Goal: Task Accomplishment & Management: Complete application form

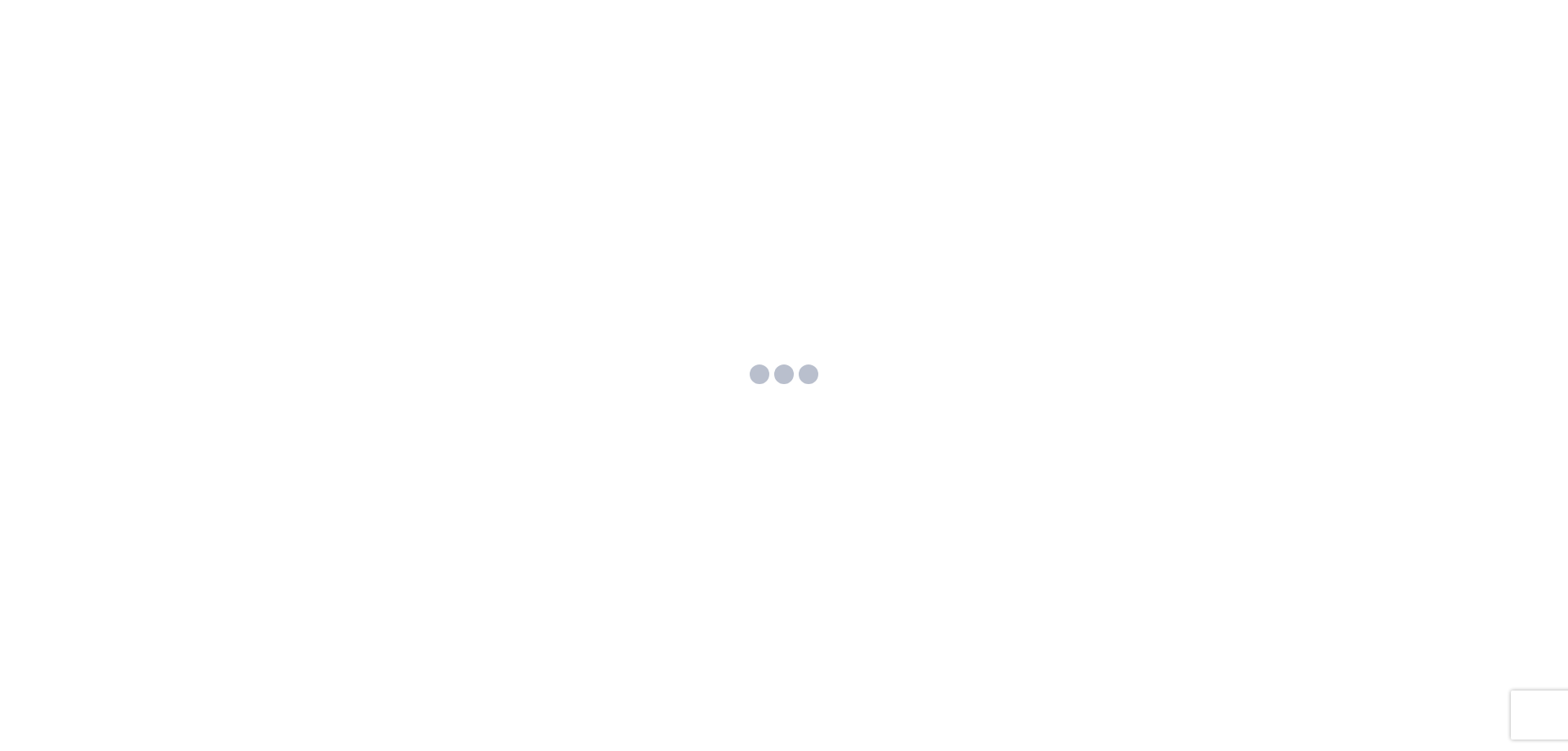
select select "US"
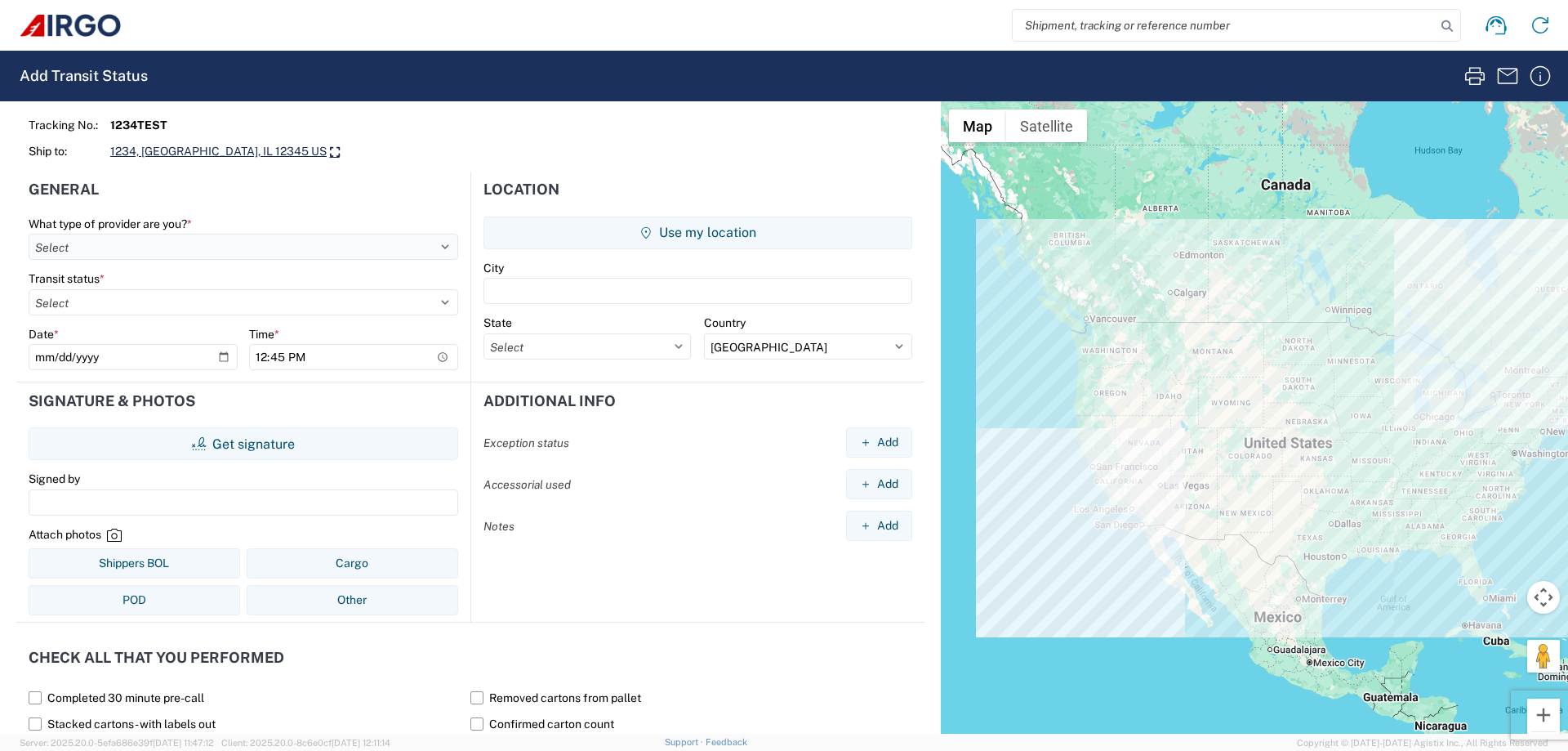
select select "OTHER"
click option "Other" at bounding box center [0, 0] width 0 height 0
select select "LOADING_STARTED"
click option "Loading Started" at bounding box center [0, 0] width 0 height 0
click at [200, 453] on button "Get signature" at bounding box center [243, 443] width 429 height 32
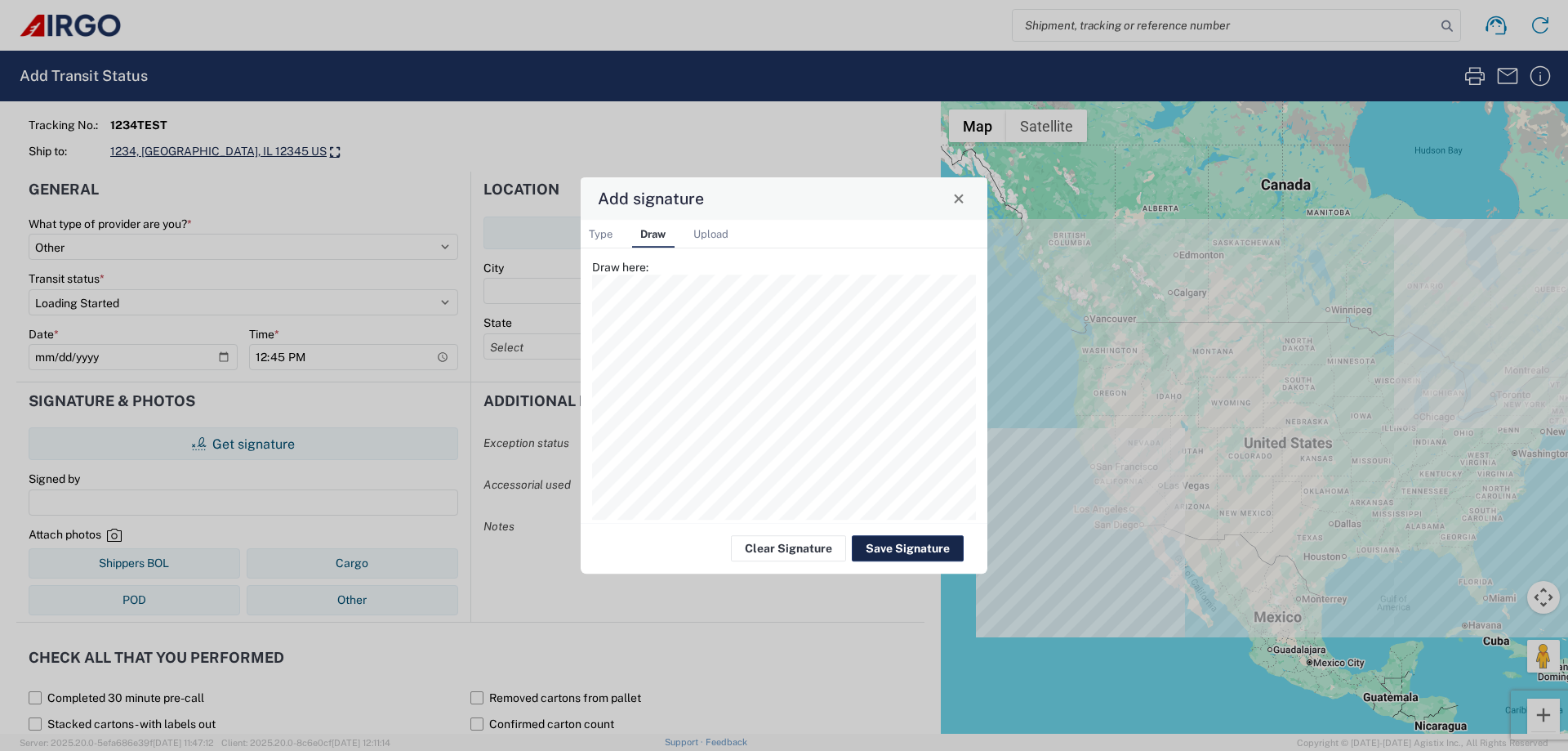
click at [908, 553] on button "Save Signature" at bounding box center [908, 548] width 112 height 26
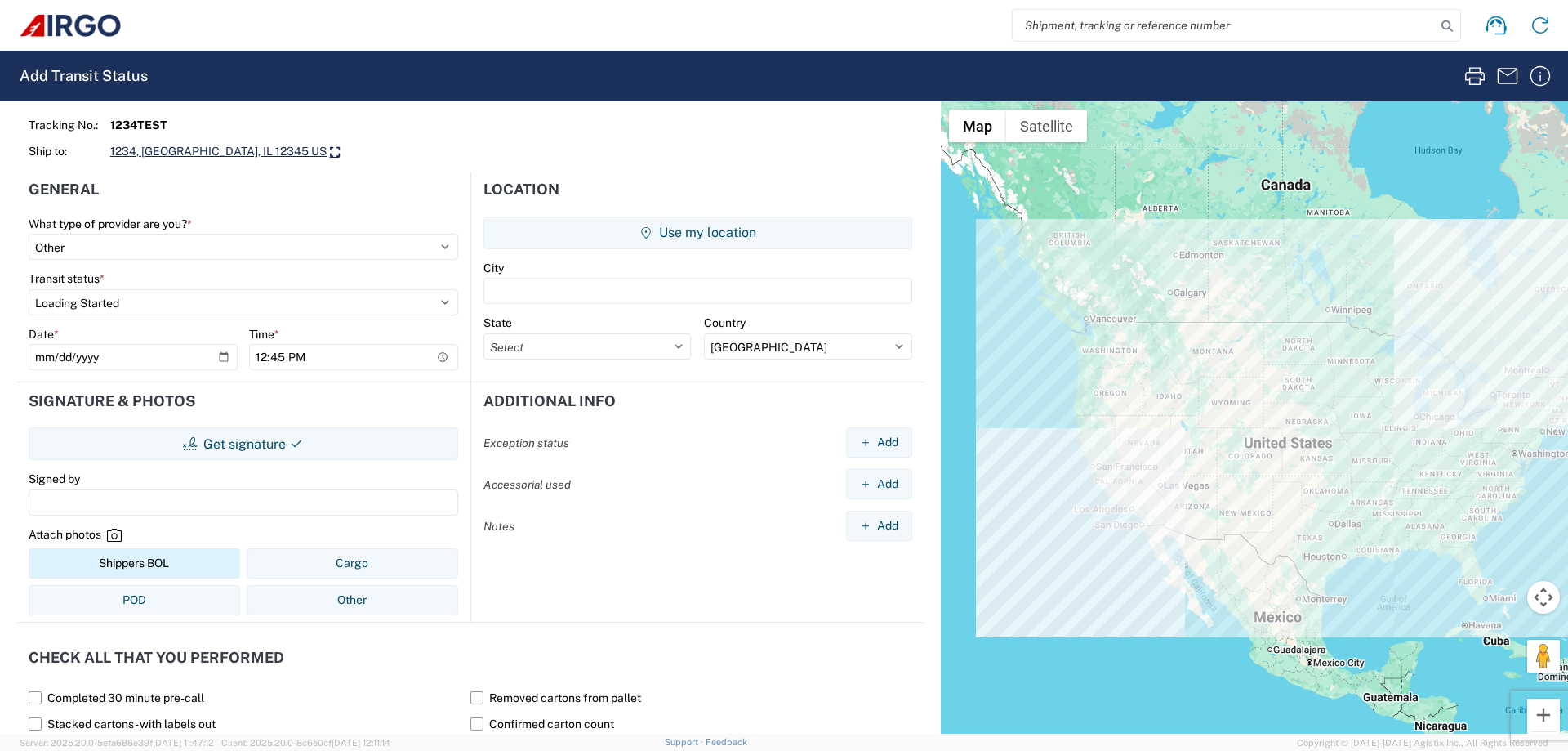
click at [148, 566] on button "Shippers BOL" at bounding box center [134, 563] width 211 height 31
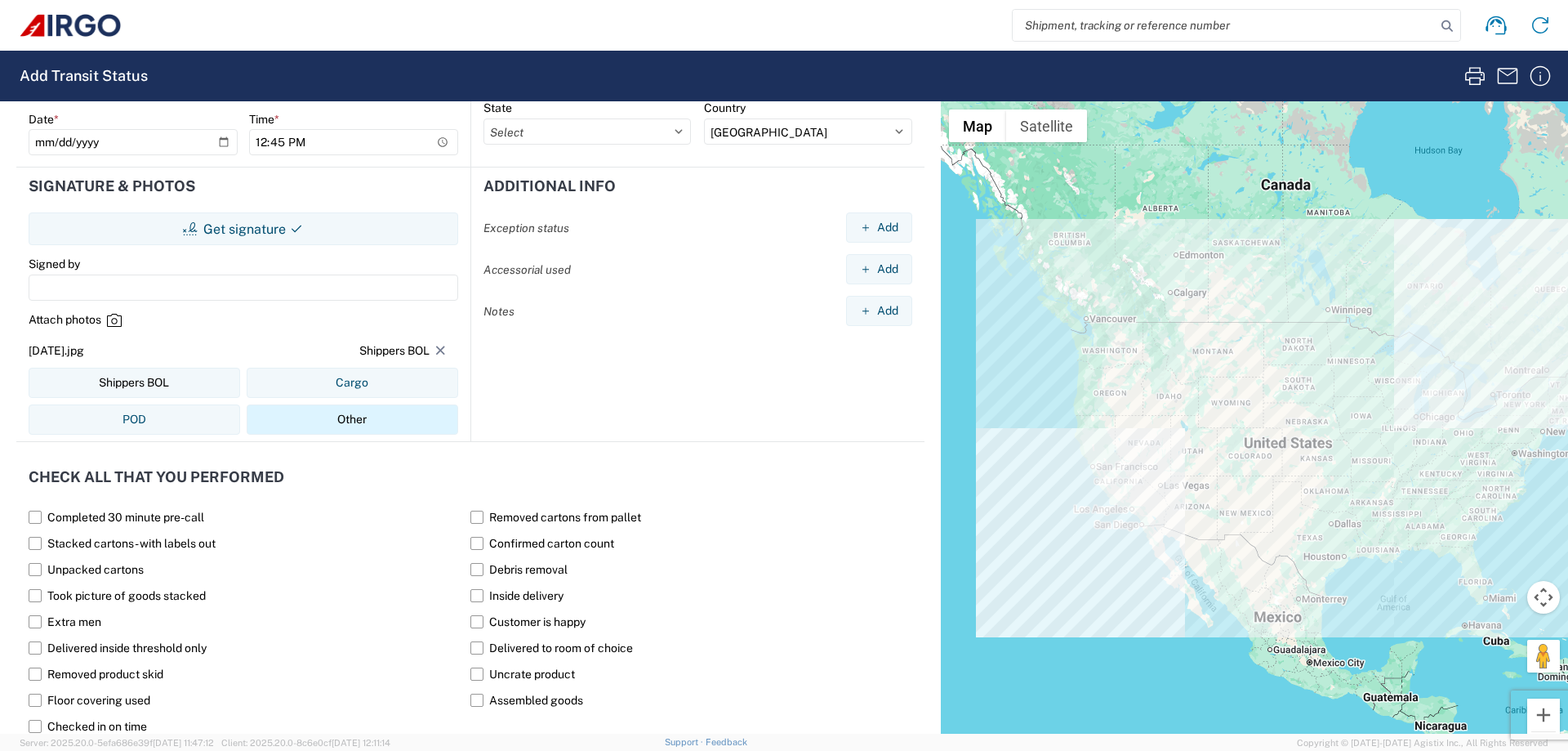
scroll to position [278, 0]
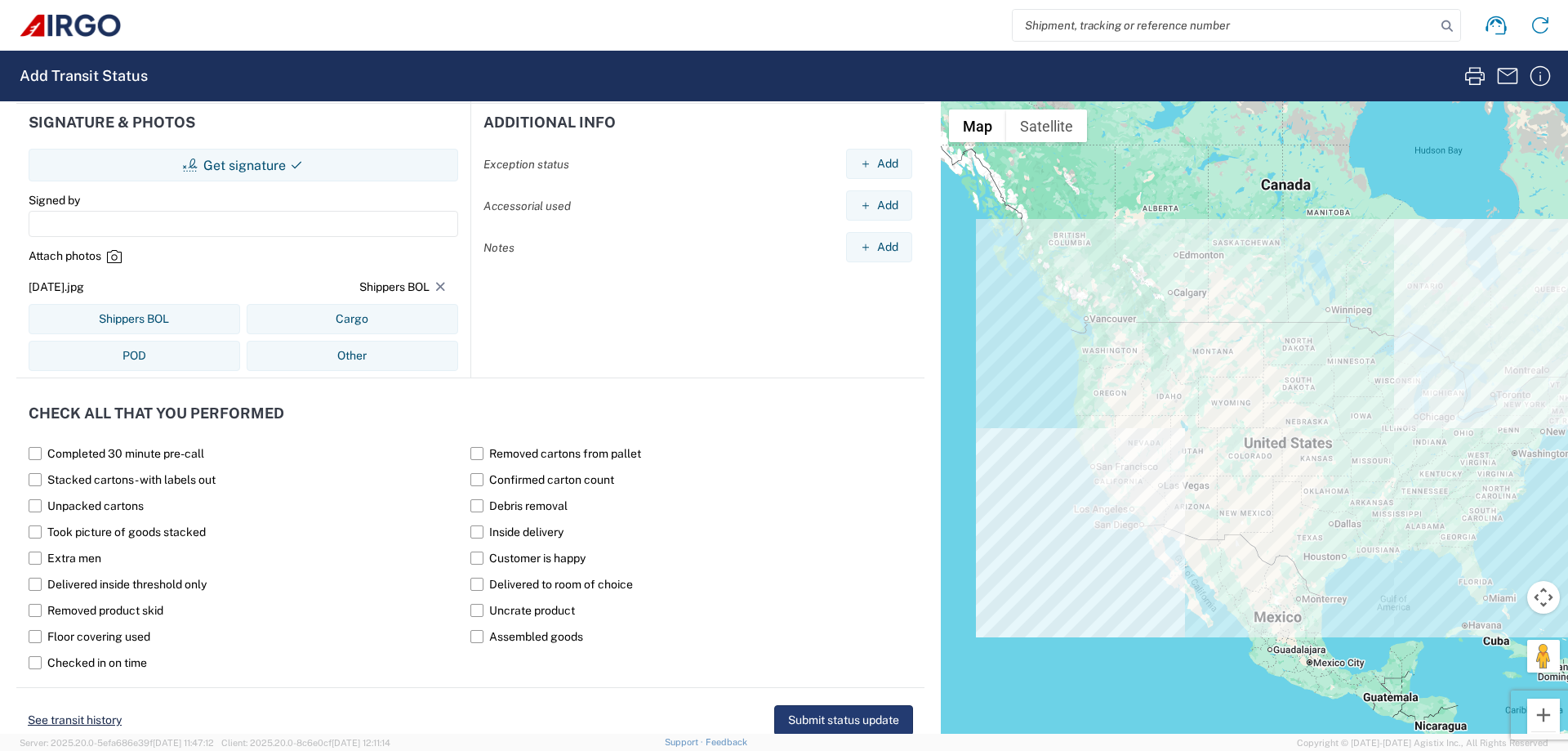
click at [829, 718] on button "Submit status update" at bounding box center [844, 719] width 139 height 31
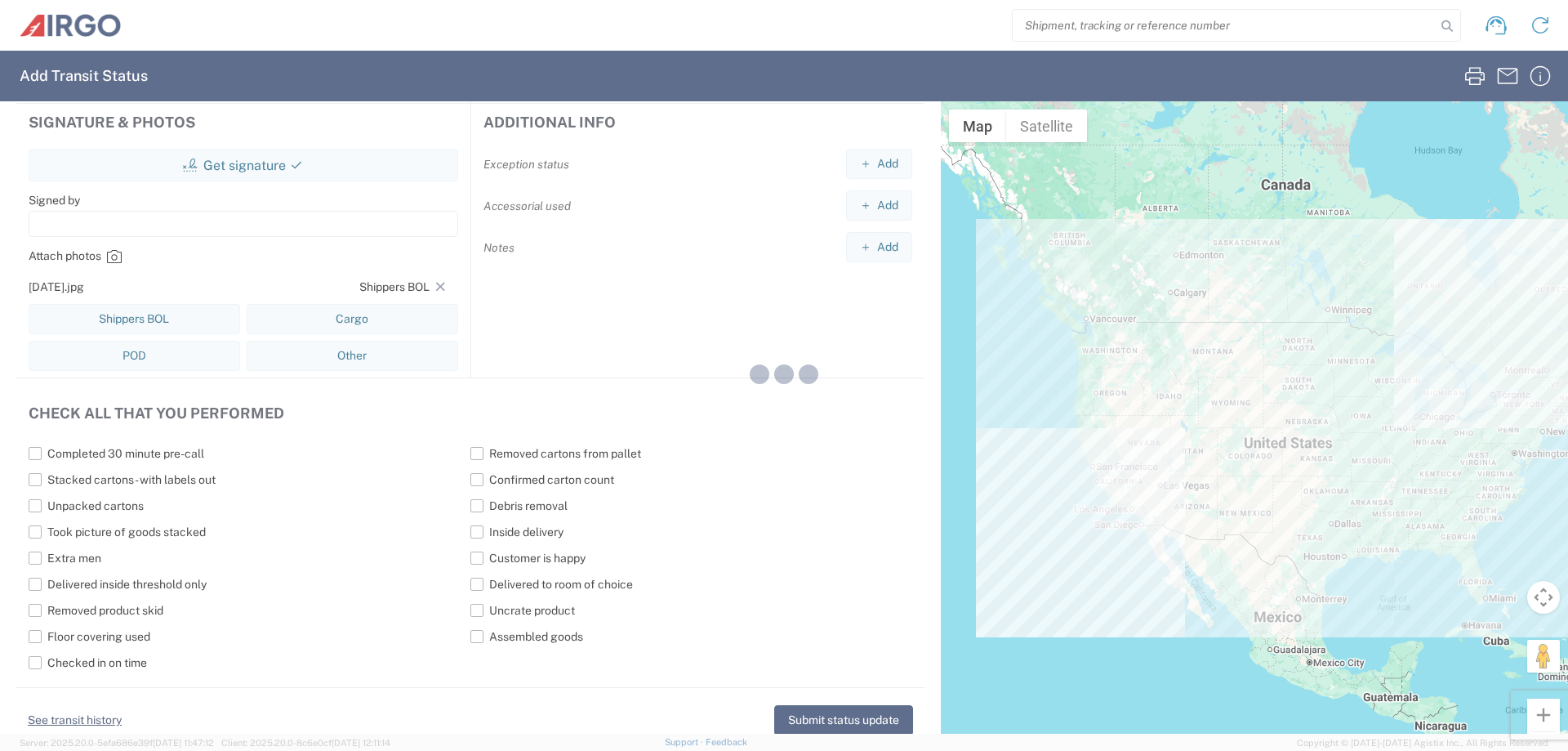
select select
type input "12:46"
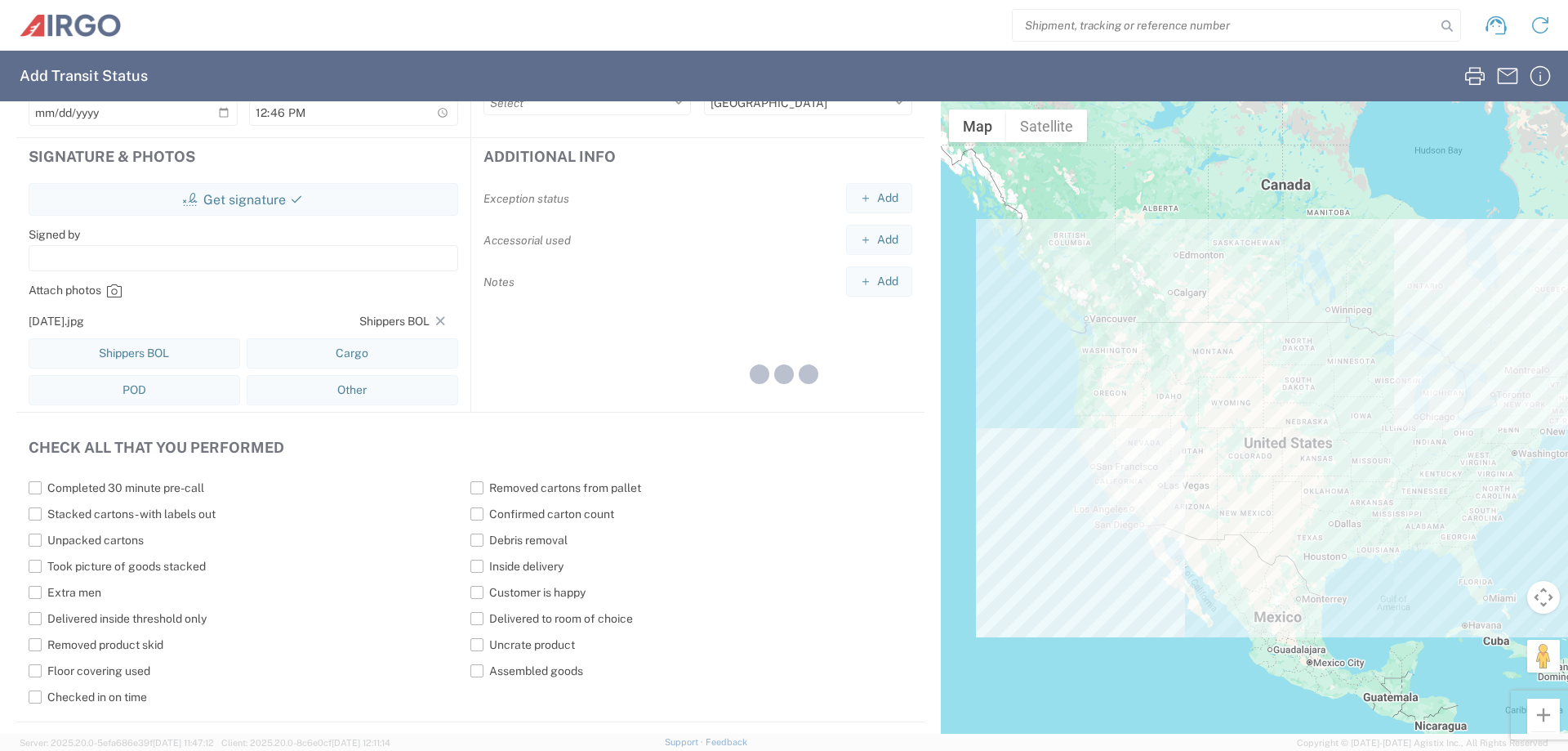
select select
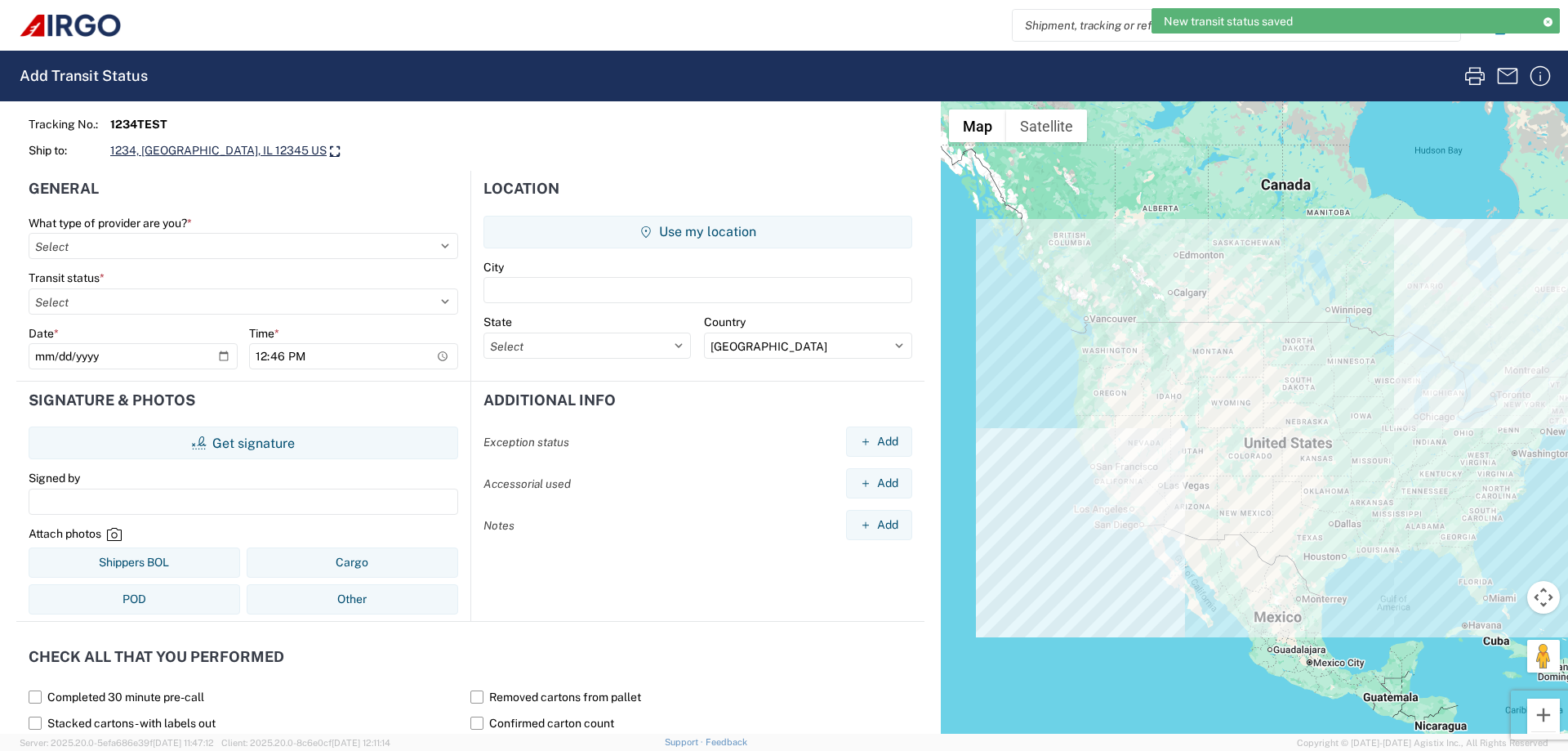
scroll to position [0, 0]
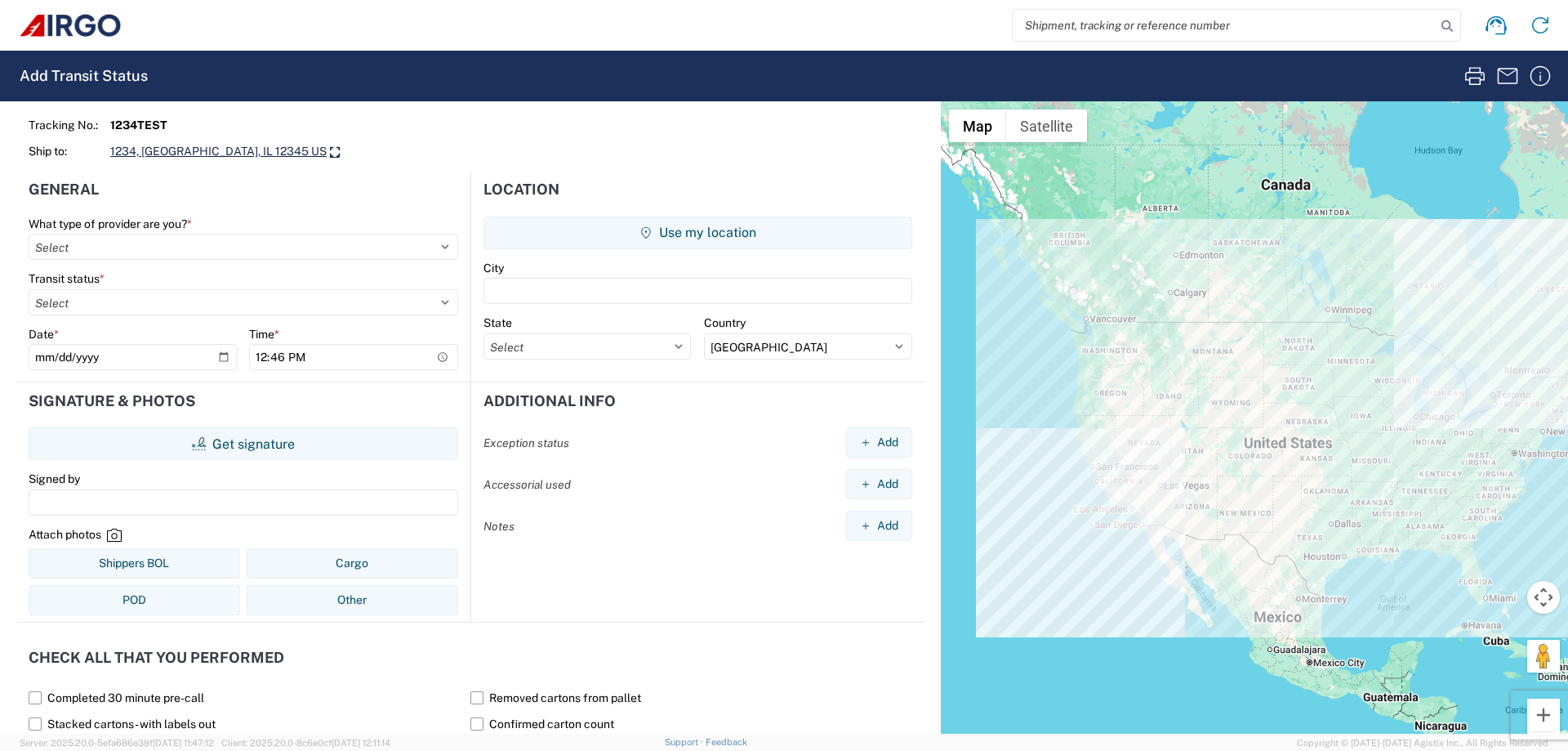
click at [137, 123] on strong "1234TEST" at bounding box center [139, 125] width 57 height 15
copy strong "1234TEST"
